Goal: Navigation & Orientation: Find specific page/section

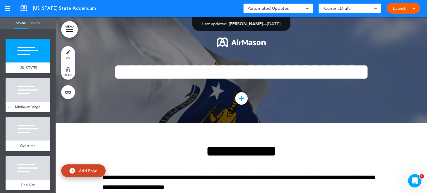
click at [27, 95] on div at bounding box center [28, 89] width 44 height 23
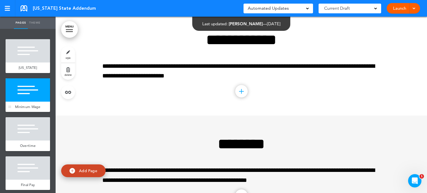
scroll to position [129, 0]
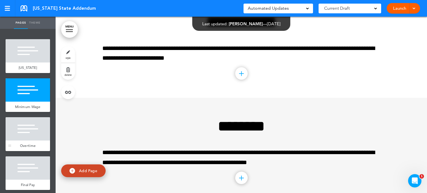
click at [19, 141] on div at bounding box center [28, 128] width 44 height 23
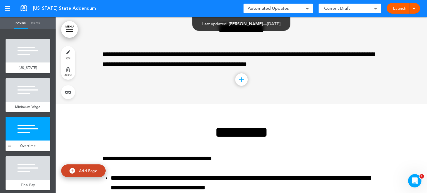
scroll to position [233, 0]
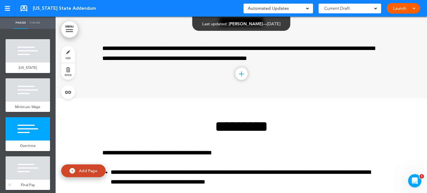
click at [23, 176] on div at bounding box center [28, 167] width 44 height 23
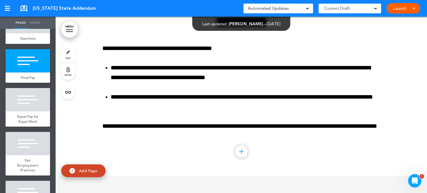
scroll to position [110, 0]
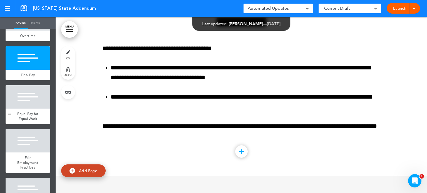
click at [23, 109] on div at bounding box center [28, 96] width 44 height 23
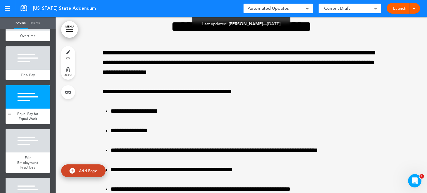
scroll to position [520, 0]
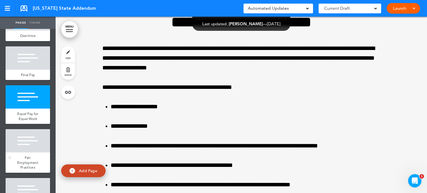
click at [22, 153] on div at bounding box center [28, 140] width 44 height 23
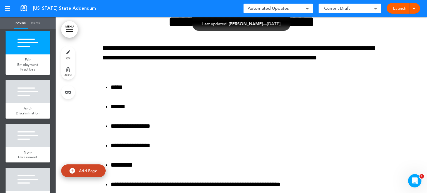
scroll to position [211, 0]
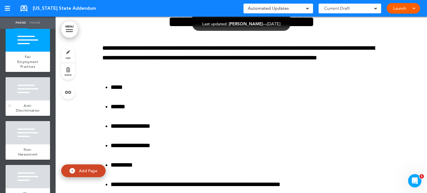
click at [19, 101] on div at bounding box center [28, 88] width 44 height 23
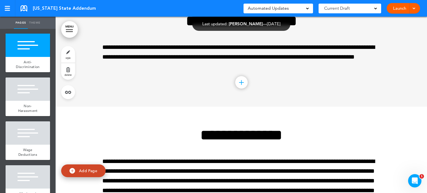
scroll to position [256, 0]
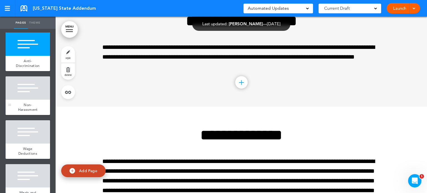
click at [23, 100] on div at bounding box center [28, 87] width 44 height 23
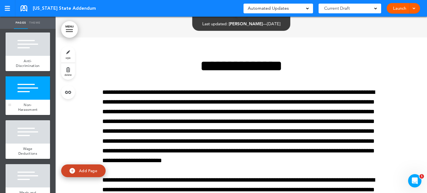
scroll to position [1321, 0]
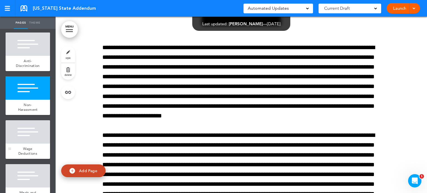
click at [19, 144] on div at bounding box center [28, 131] width 44 height 23
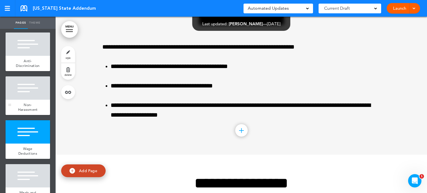
scroll to position [2617, 0]
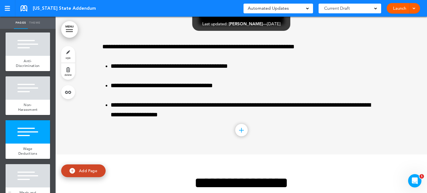
click at [21, 182] on div at bounding box center [28, 175] width 44 height 23
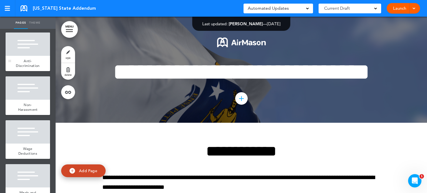
click at [21, 56] on div at bounding box center [28, 44] width 44 height 23
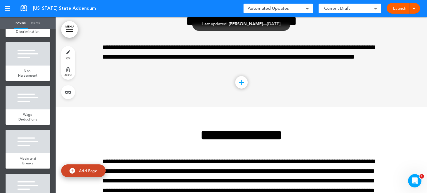
scroll to position [291, 0]
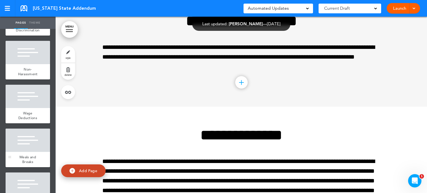
click at [21, 152] on div at bounding box center [28, 140] width 44 height 23
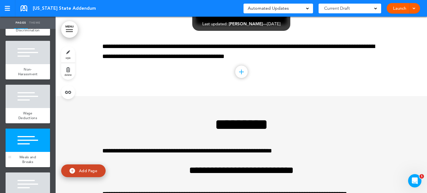
scroll to position [2780, 0]
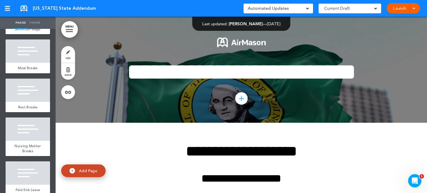
scroll to position [83, 0]
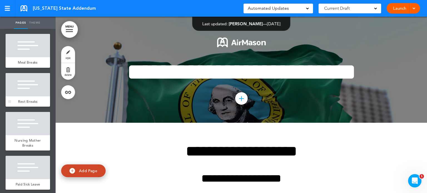
click at [24, 89] on div at bounding box center [28, 84] width 44 height 23
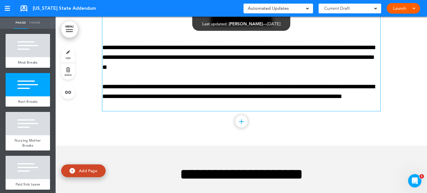
scroll to position [1171, 0]
